Goal: Information Seeking & Learning: Learn about a topic

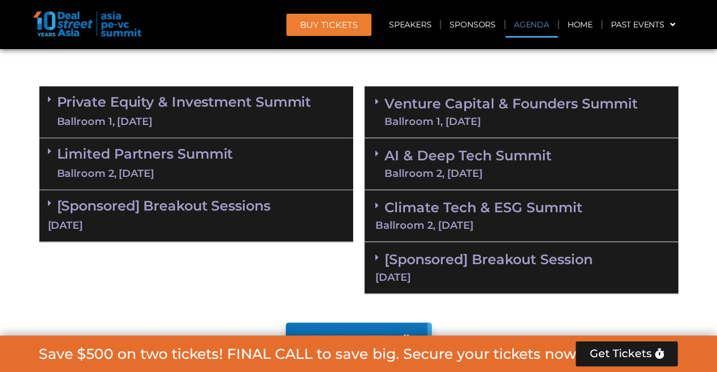
scroll to position [669, 0]
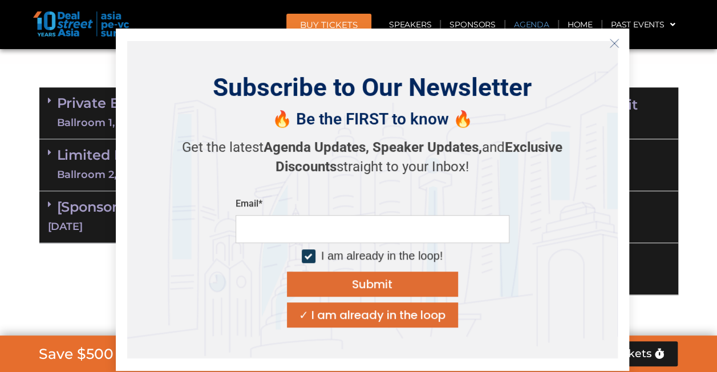
click at [613, 46] on icon "Close" at bounding box center [614, 43] width 10 height 10
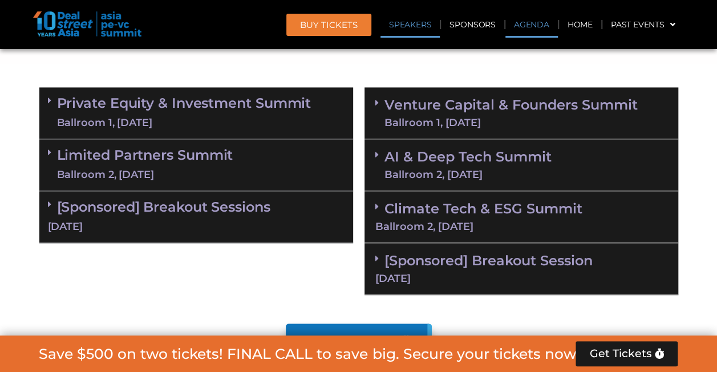
click at [402, 22] on link "Speakers" at bounding box center [410, 24] width 59 height 26
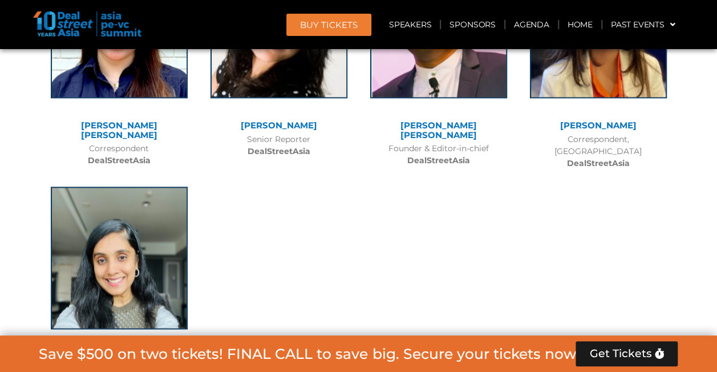
scroll to position [9233, 0]
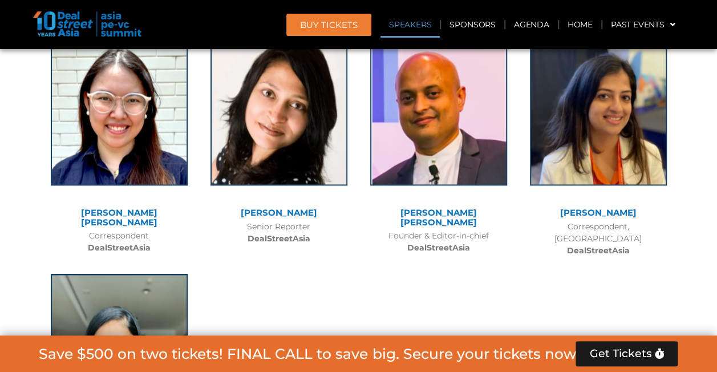
click at [401, 30] on link "Speakers" at bounding box center [410, 24] width 59 height 26
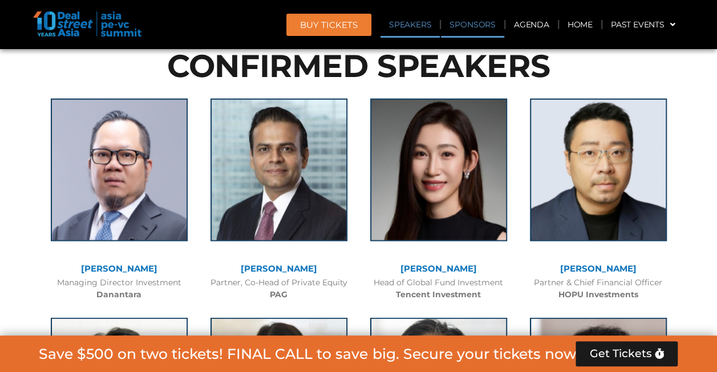
click at [469, 21] on link "Sponsors" at bounding box center [472, 24] width 63 height 26
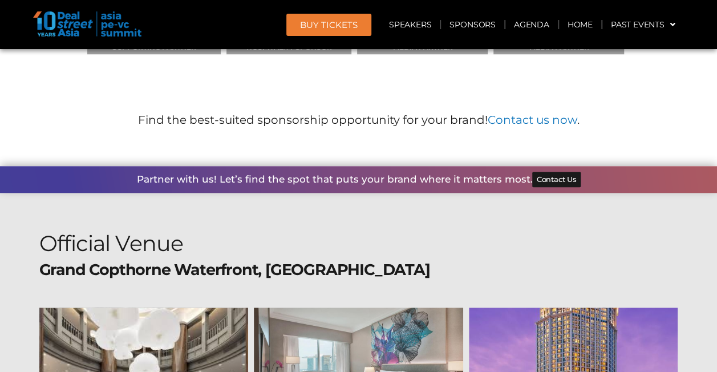
scroll to position [13401, 0]
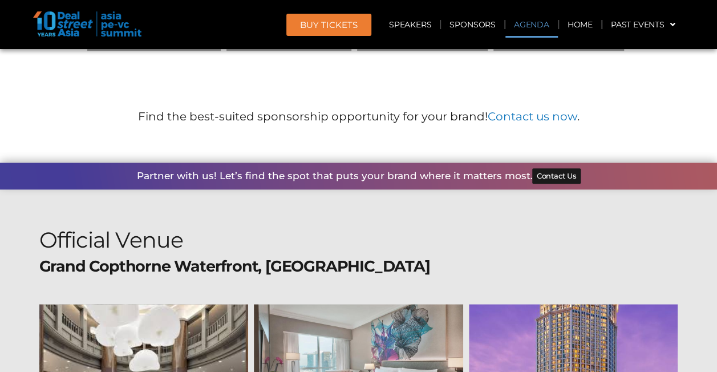
click at [522, 32] on link "Agenda" at bounding box center [532, 24] width 52 height 26
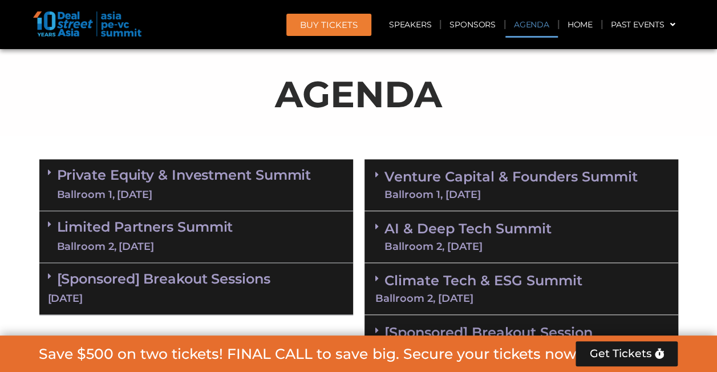
scroll to position [657, 0]
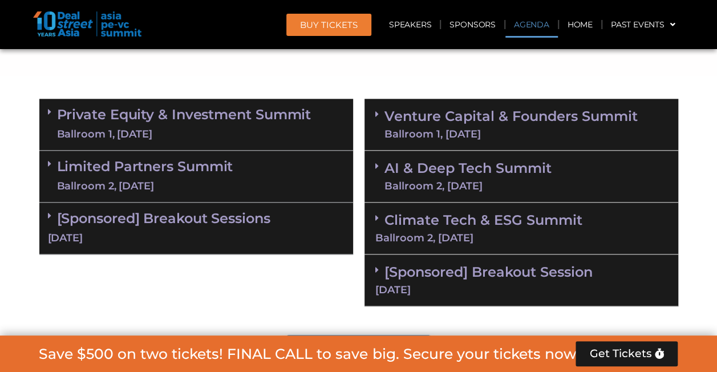
click at [183, 223] on link "[Sponsored] Breakout Sessions [DATE]" at bounding box center [196, 227] width 297 height 35
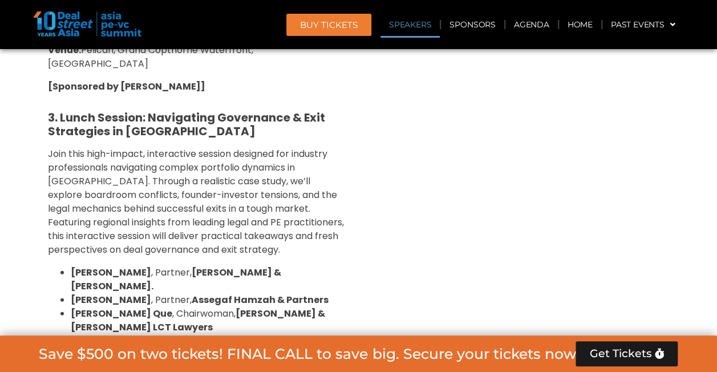
scroll to position [1446, 0]
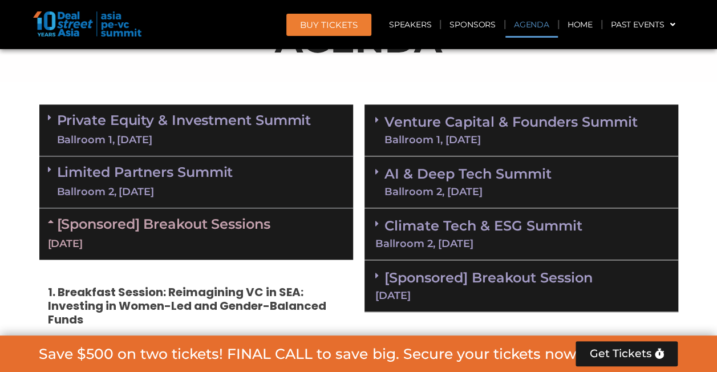
scroll to position [623, 0]
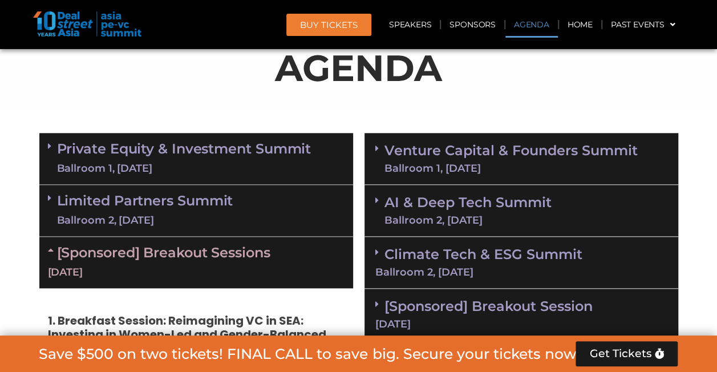
click at [264, 158] on link "Private Equity & Investment Summit Ballroom 1, [DATE]" at bounding box center [184, 158] width 254 height 34
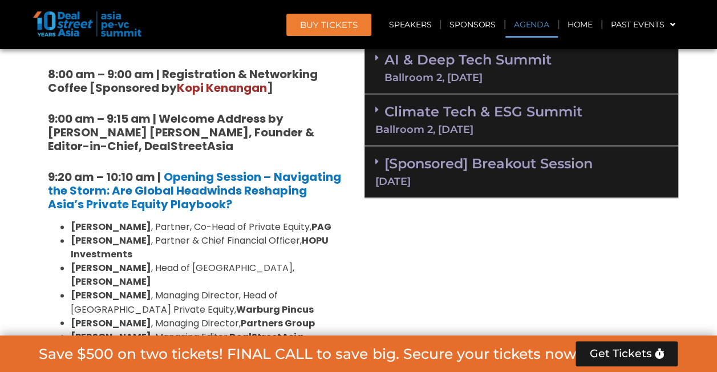
scroll to position [753, 0]
